Goal: Navigation & Orientation: Find specific page/section

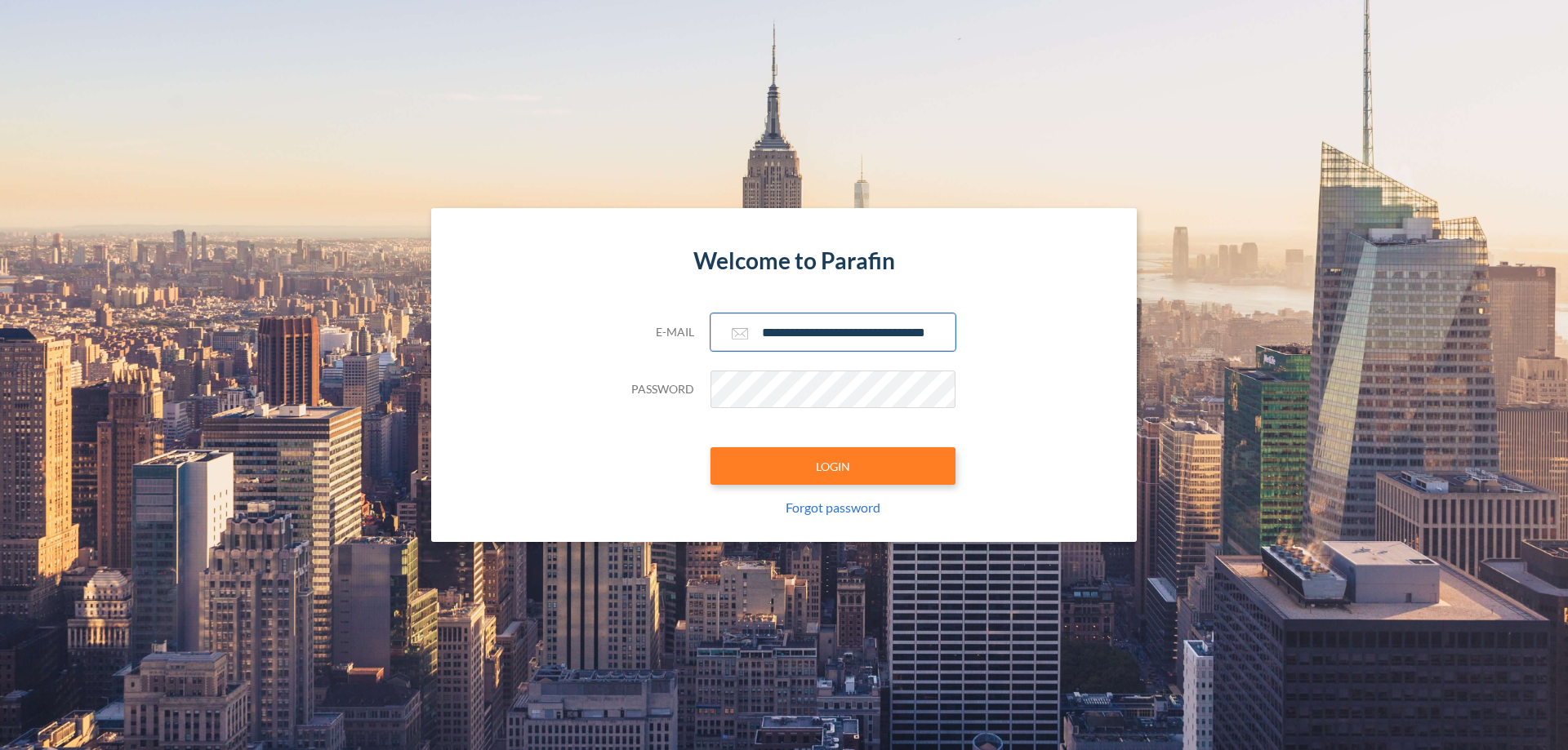
type input "**********"
click at [833, 466] on button "LOGIN" at bounding box center [832, 466] width 245 height 38
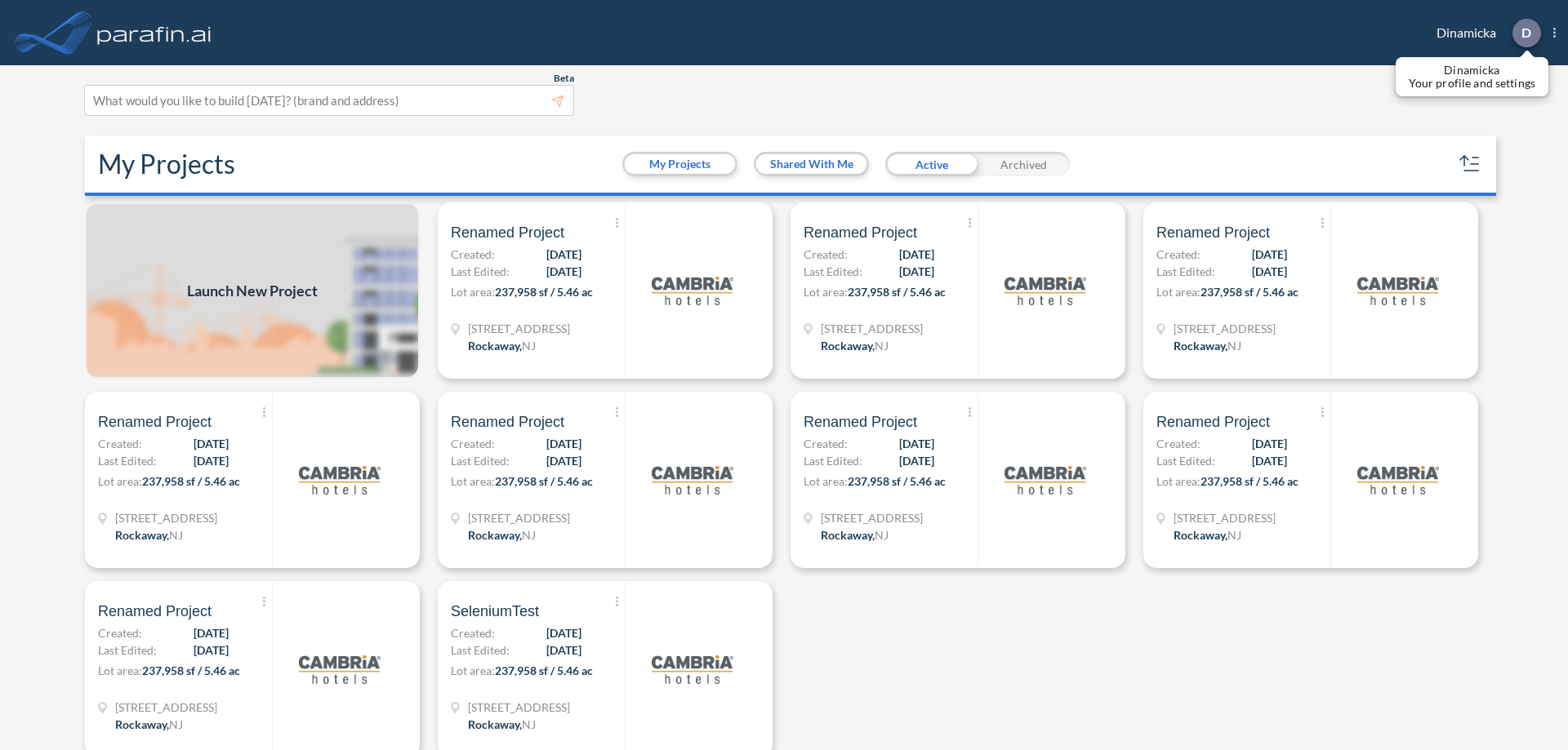
click at [1525, 32] on p "D" at bounding box center [1525, 32] width 9 height 14
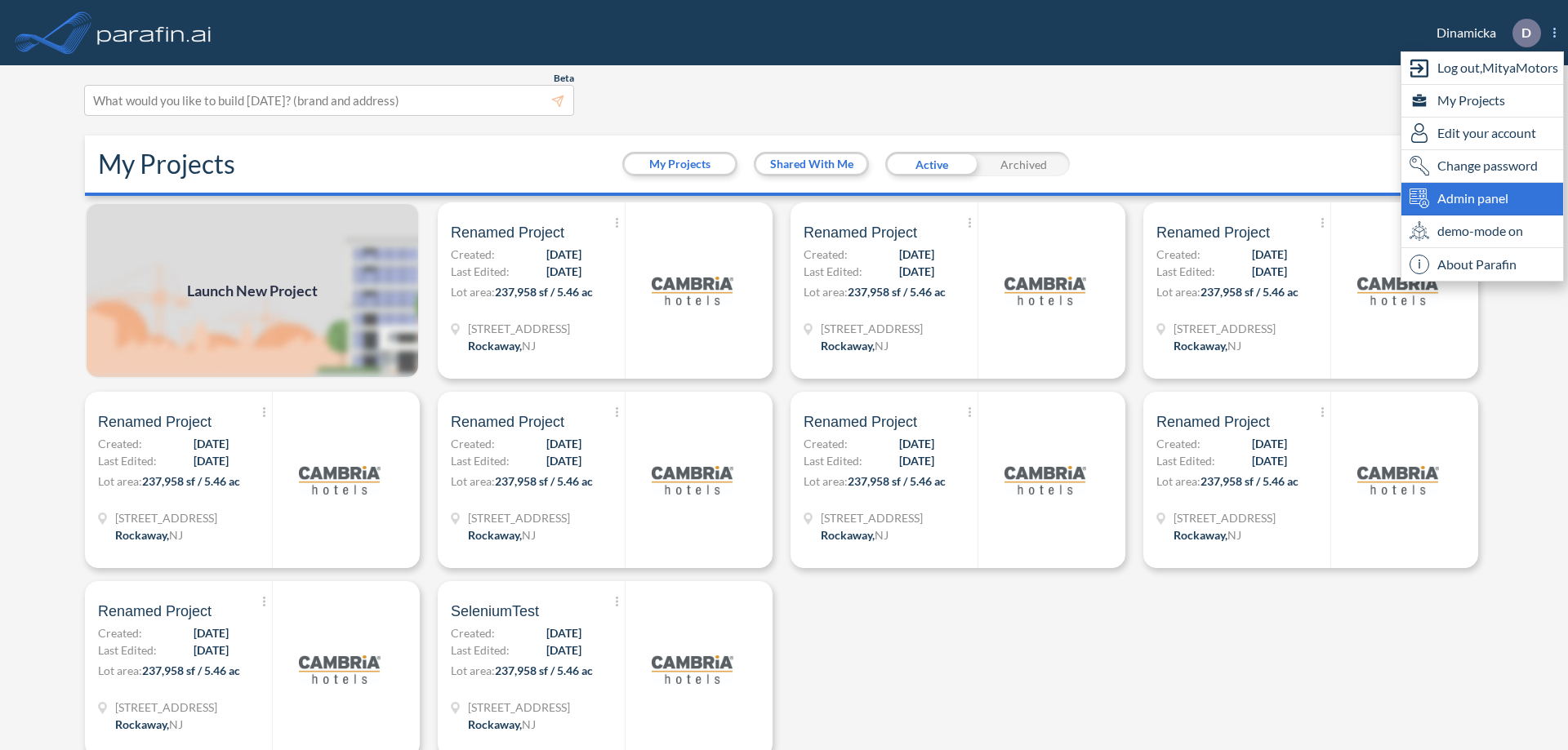
click at [1482, 199] on span "Admin panel" at bounding box center [1473, 198] width 71 height 20
